Goal: Task Accomplishment & Management: Manage account settings

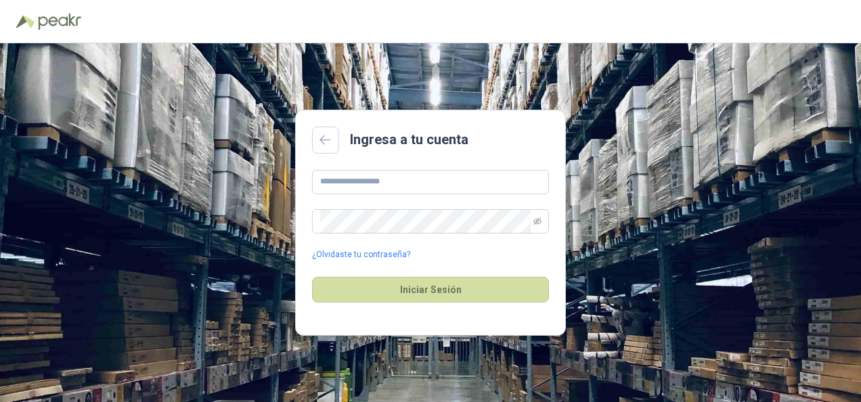
click at [256, 97] on div "Ingresa a tu cuenta ¿Olvidaste tu contraseña? Iniciar Sesión" at bounding box center [430, 222] width 861 height 359
click at [373, 180] on input "text" at bounding box center [430, 182] width 237 height 24
type input "**********"
click at [373, 255] on link "¿Olvidaste tu contraseña?" at bounding box center [361, 254] width 98 height 13
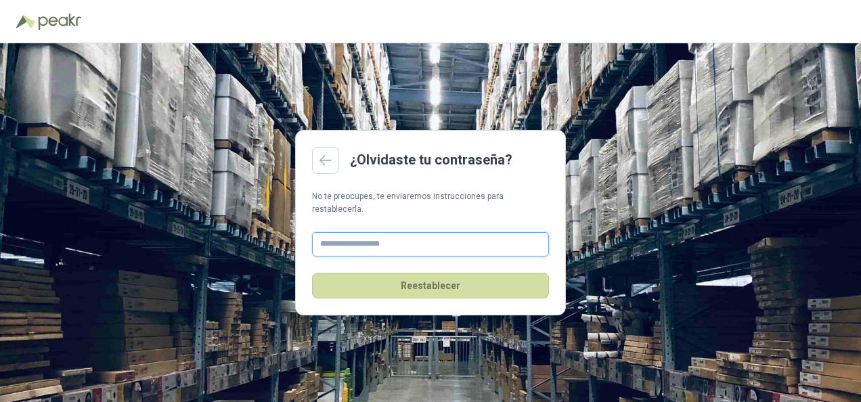
click at [364, 237] on input "text" at bounding box center [430, 244] width 237 height 24
type input "**********"
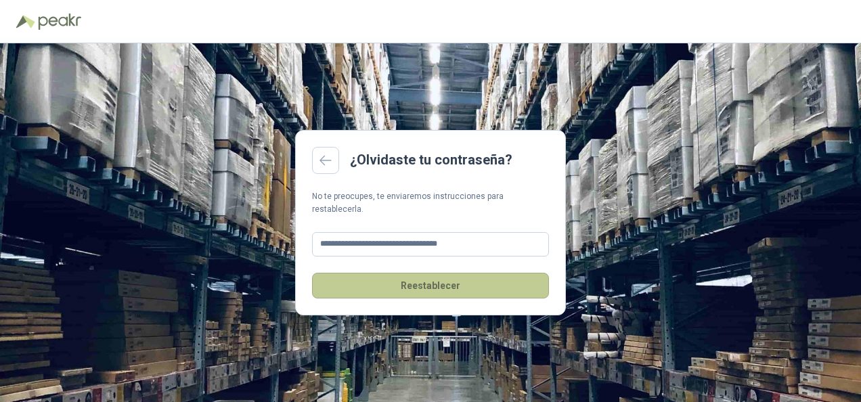
click at [422, 286] on button "Reestablecer" at bounding box center [430, 286] width 237 height 26
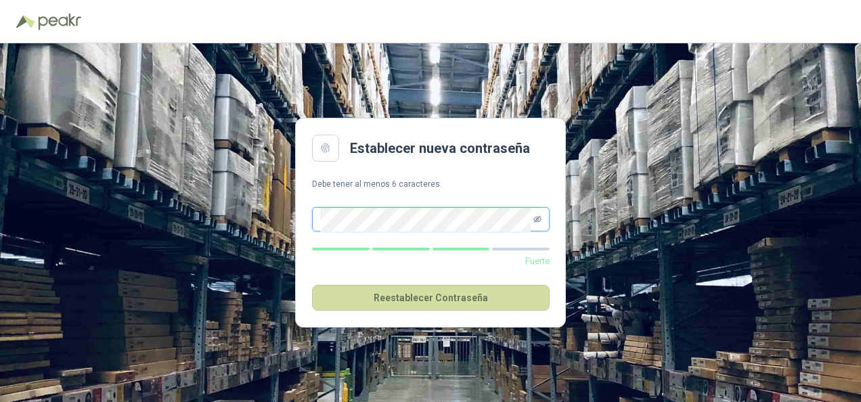
click at [535, 217] on icon "eye-invisible" at bounding box center [537, 219] width 8 height 8
click at [313, 222] on span at bounding box center [431, 219] width 238 height 24
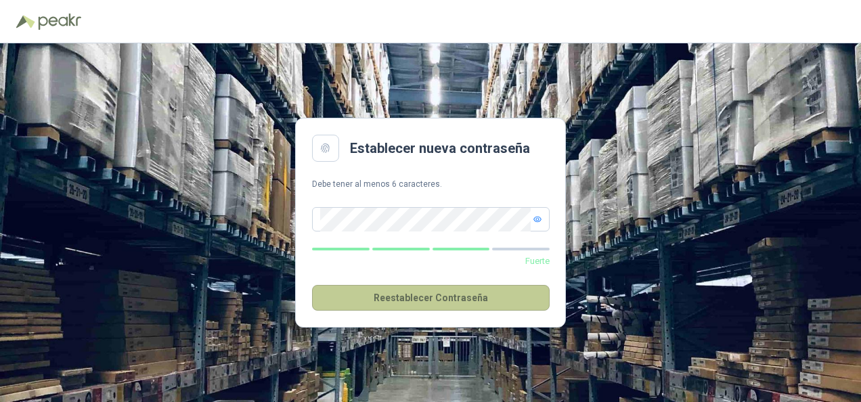
click at [444, 298] on button "Reestablecer Contraseña" at bounding box center [431, 298] width 238 height 26
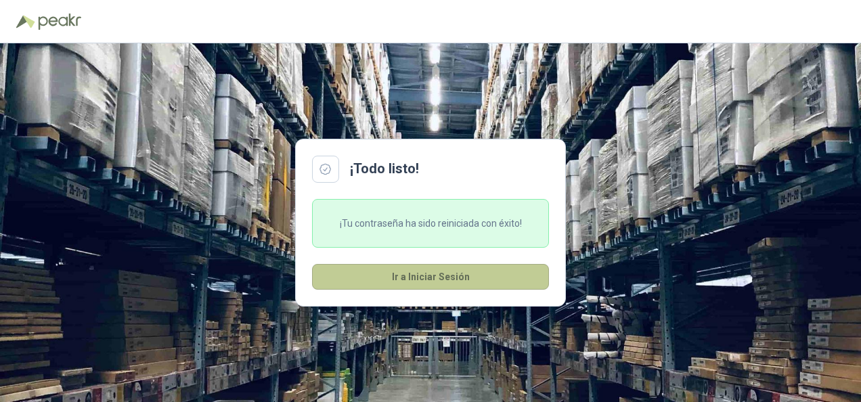
click at [451, 278] on button "Ir a Iniciar Sesión" at bounding box center [430, 277] width 237 height 26
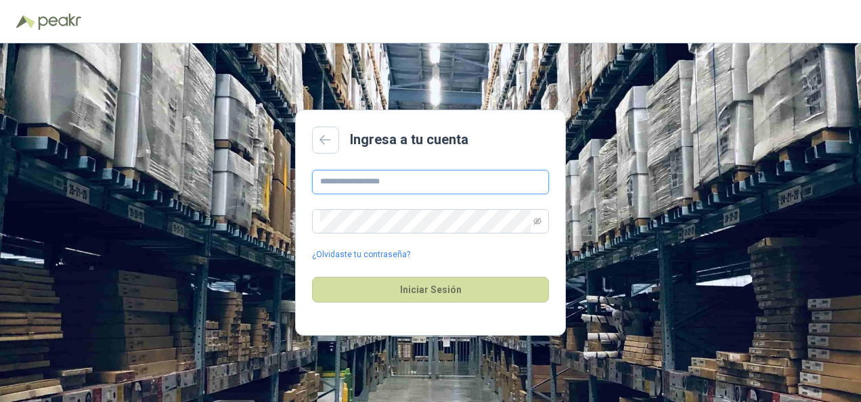
click at [394, 173] on input "text" at bounding box center [430, 182] width 237 height 24
type input "**********"
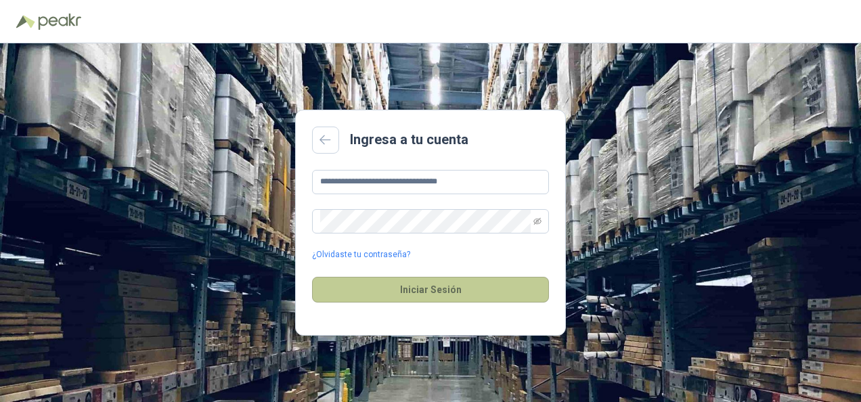
click at [414, 288] on button "Iniciar Sesión" at bounding box center [430, 290] width 237 height 26
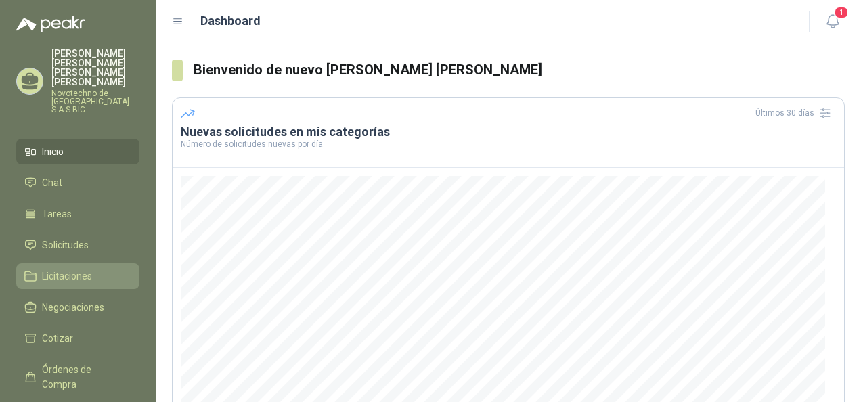
click at [73, 269] on span "Licitaciones" at bounding box center [67, 276] width 50 height 15
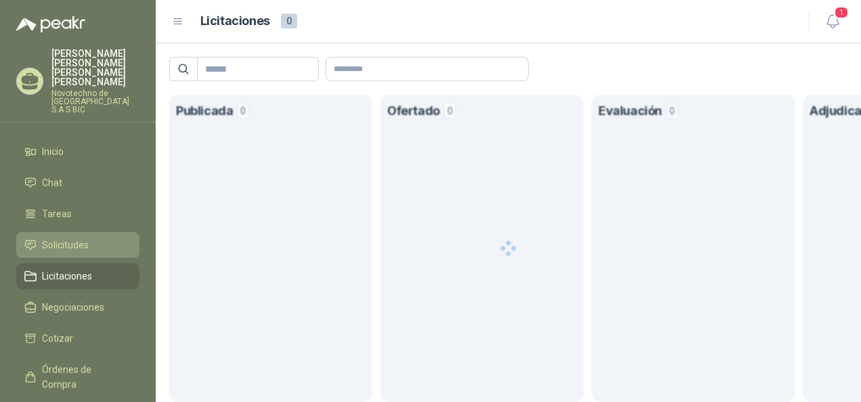
click at [79, 238] on span "Solicitudes" at bounding box center [65, 245] width 47 height 15
